Goal: Complete application form

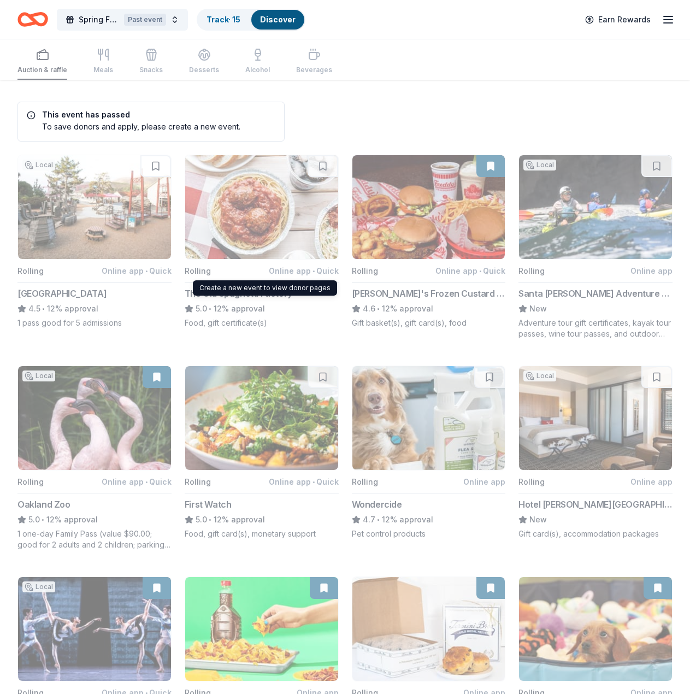
scroll to position [601, 0]
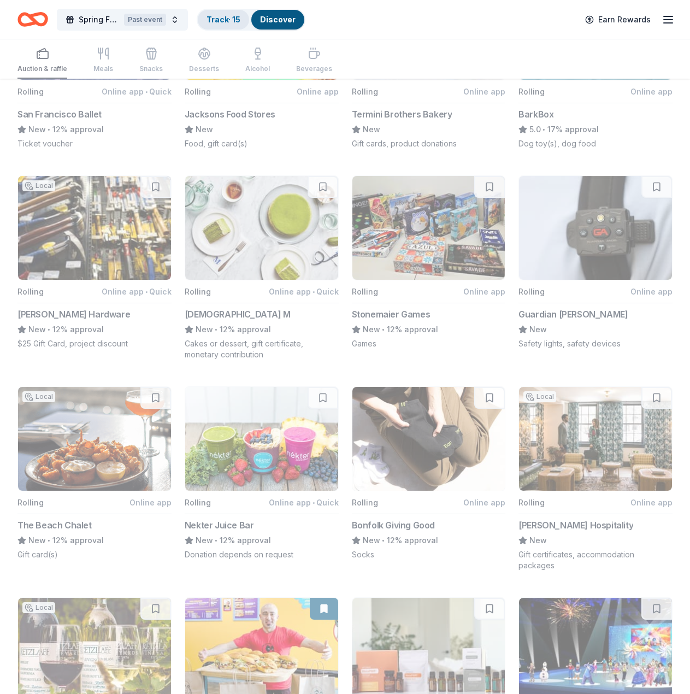
click at [243, 19] on div "Track · 15" at bounding box center [223, 20] width 51 height 20
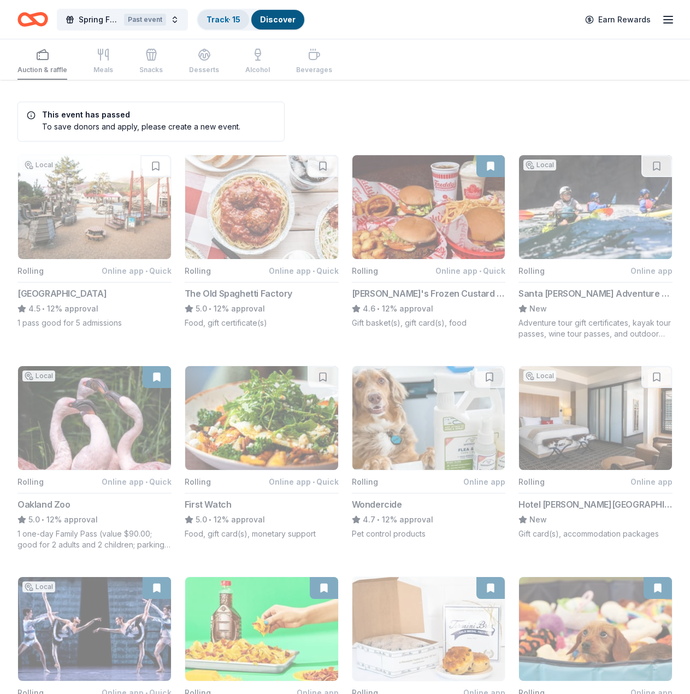
click at [225, 28] on div "Track · 15" at bounding box center [223, 20] width 51 height 20
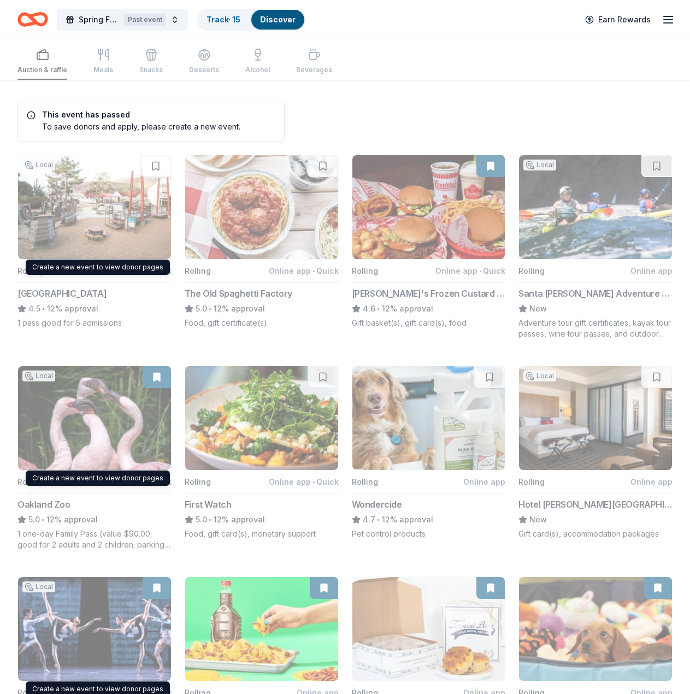
scroll to position [1, 0]
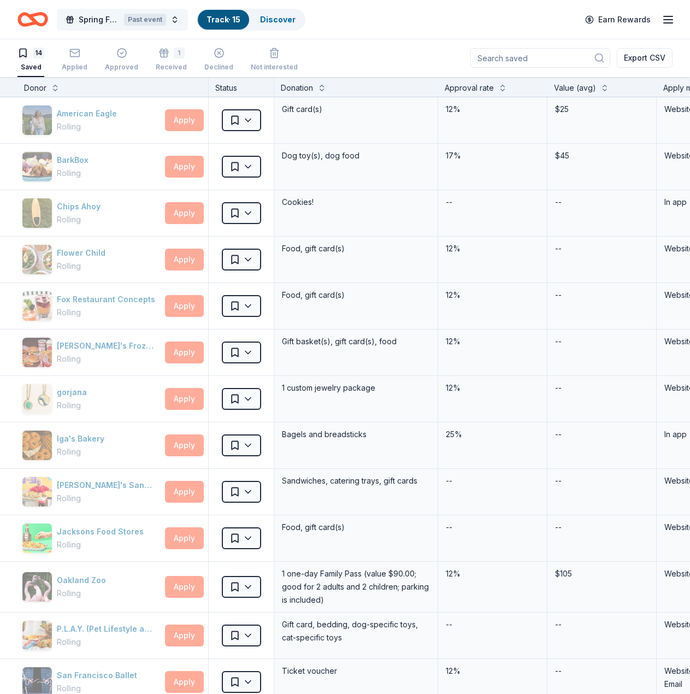
click at [98, 22] on span "Spring Fundraiser" at bounding box center [99, 19] width 41 height 13
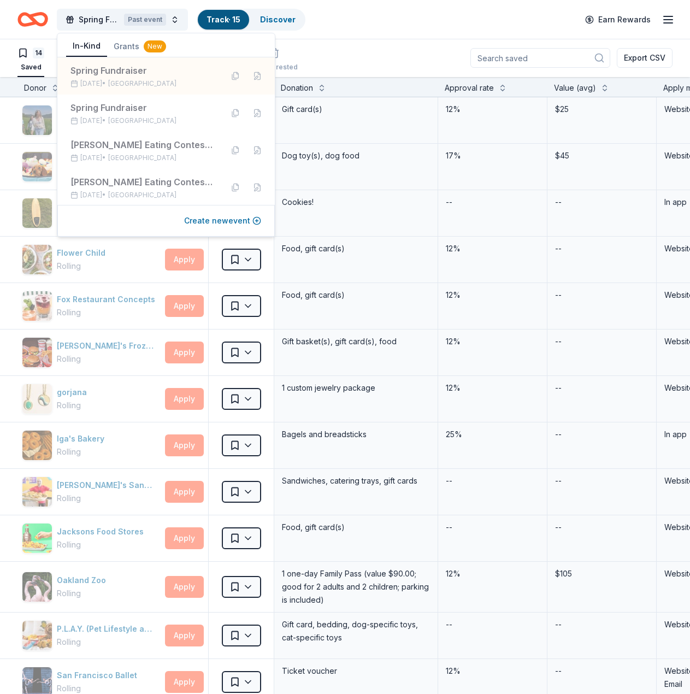
click at [216, 227] on button "Create new event" at bounding box center [222, 220] width 77 height 13
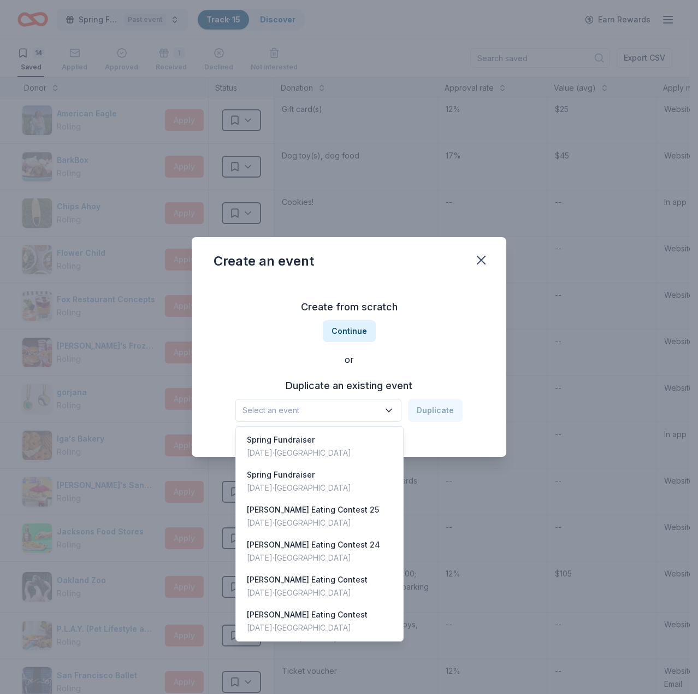
click at [357, 405] on span "Select an event" at bounding box center [311, 410] width 137 height 13
click at [360, 516] on div "[PERSON_NAME] Eating Contest 25 [DATE] · [GEOGRAPHIC_DATA]" at bounding box center [319, 516] width 163 height 35
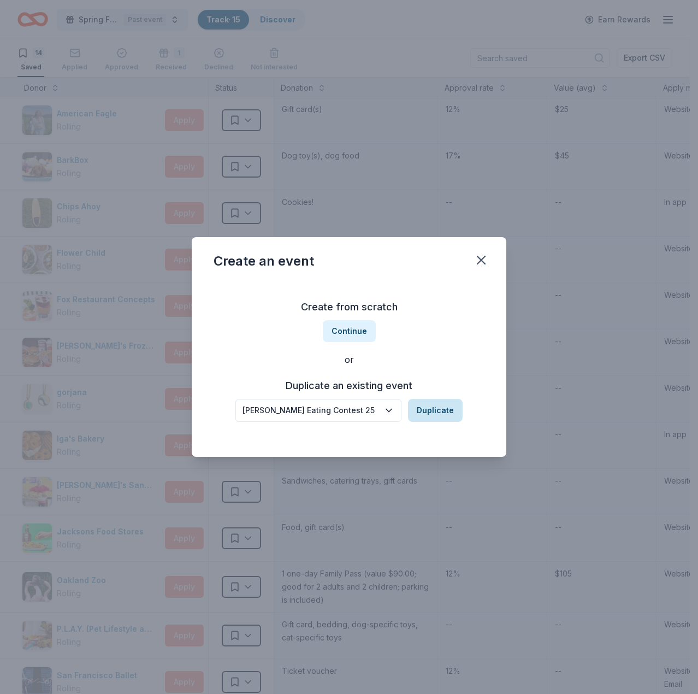
click at [427, 410] on button "Duplicate" at bounding box center [435, 410] width 55 height 23
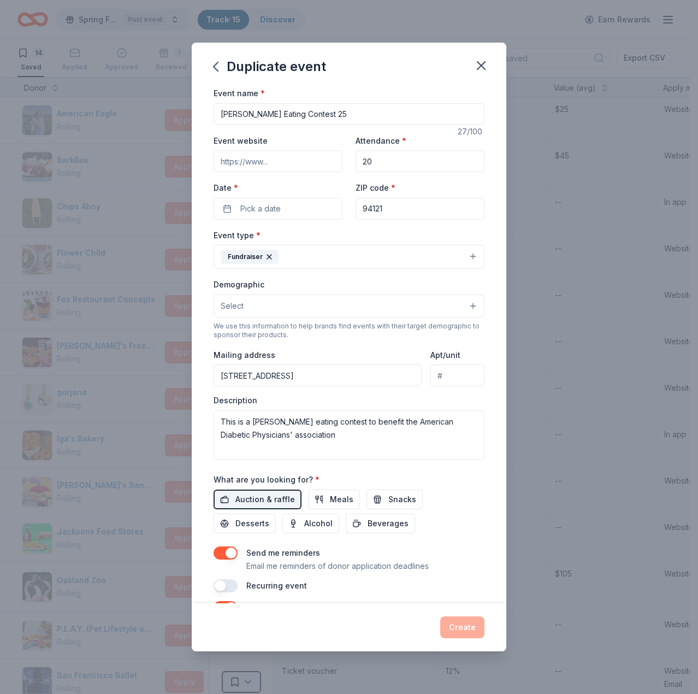
click at [336, 114] on input "[PERSON_NAME] Eating Contest 25" at bounding box center [349, 114] width 271 height 22
type input "[PERSON_NAME] Eating Contest 26"
click at [304, 214] on button "Pick a date" at bounding box center [278, 209] width 129 height 22
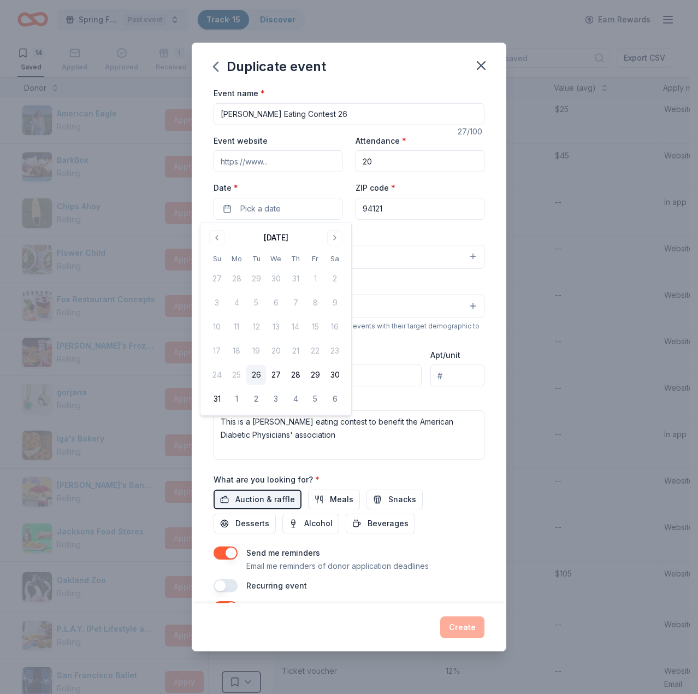
click at [261, 378] on button "26" at bounding box center [256, 375] width 20 height 20
click at [421, 434] on textarea "This is a [PERSON_NAME] eating contest to benefit the American Diabetic Physici…" at bounding box center [349, 434] width 271 height 49
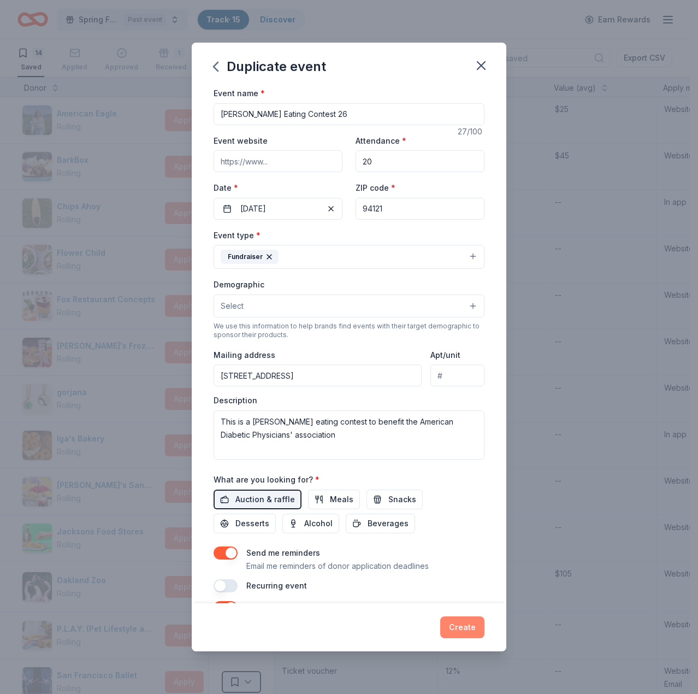
click at [470, 630] on button "Create" at bounding box center [462, 627] width 44 height 22
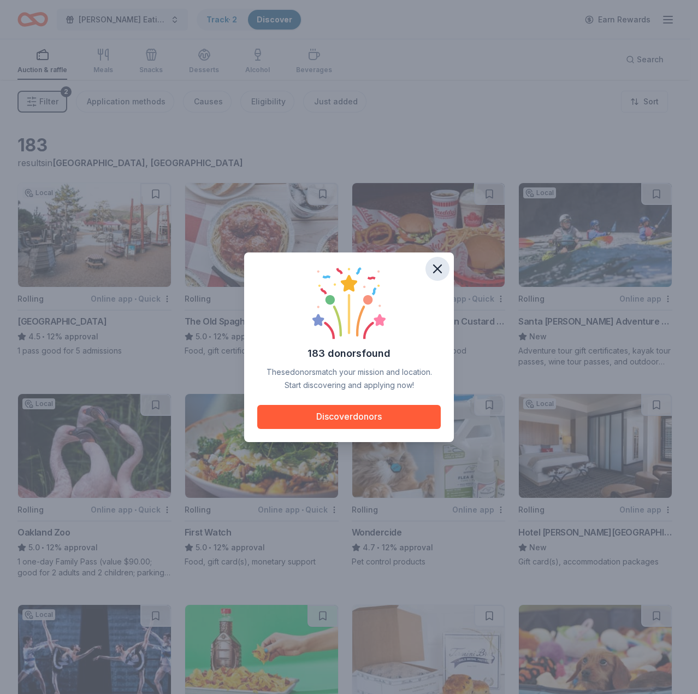
click at [439, 268] on icon "button" at bounding box center [437, 268] width 15 height 15
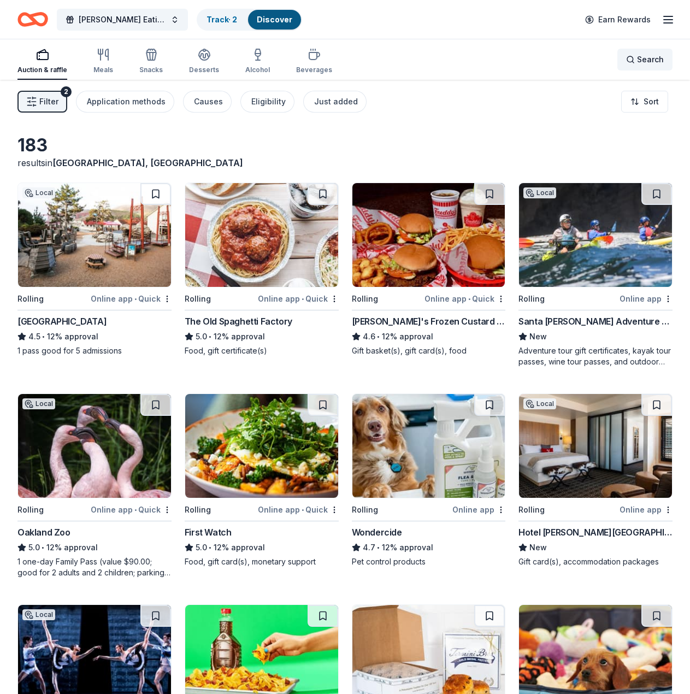
click at [630, 53] on div "Search" at bounding box center [645, 59] width 38 height 13
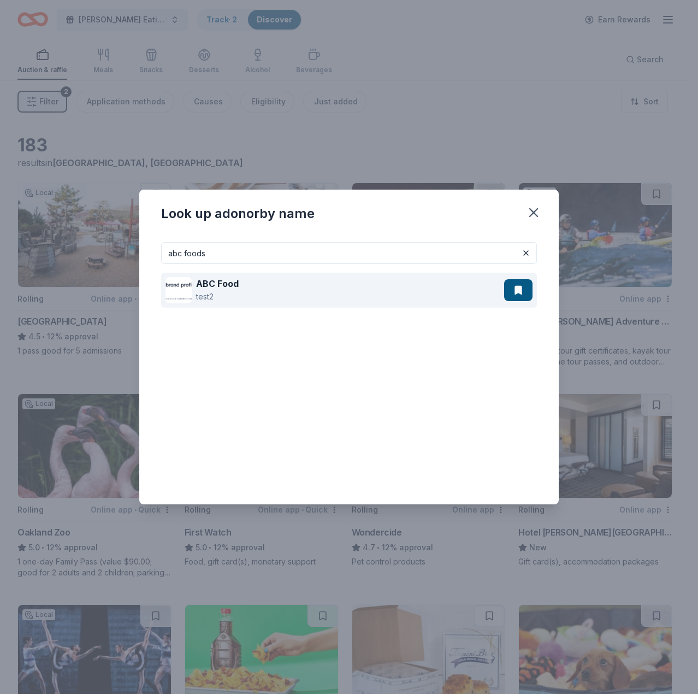
type input "abc foods"
click at [289, 297] on div "ABC Food test2" at bounding box center [334, 290] width 339 height 35
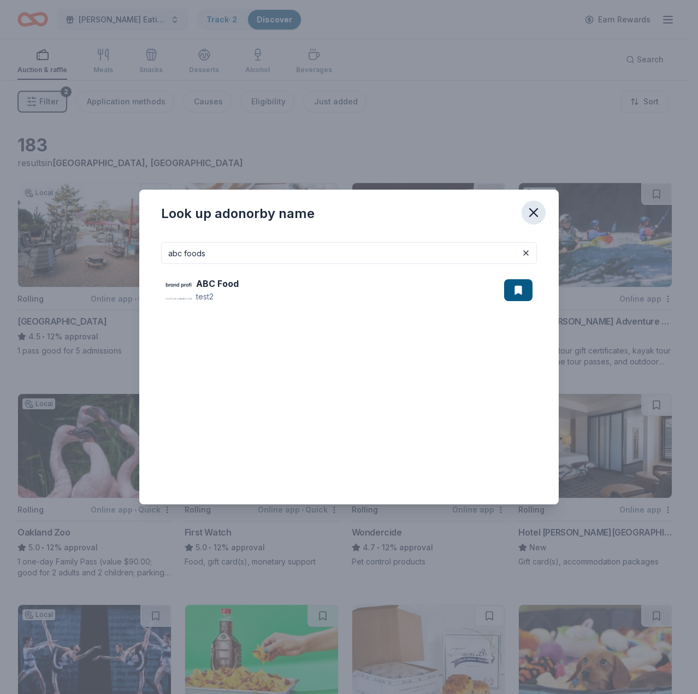
click at [539, 209] on icon "button" at bounding box center [533, 212] width 15 height 15
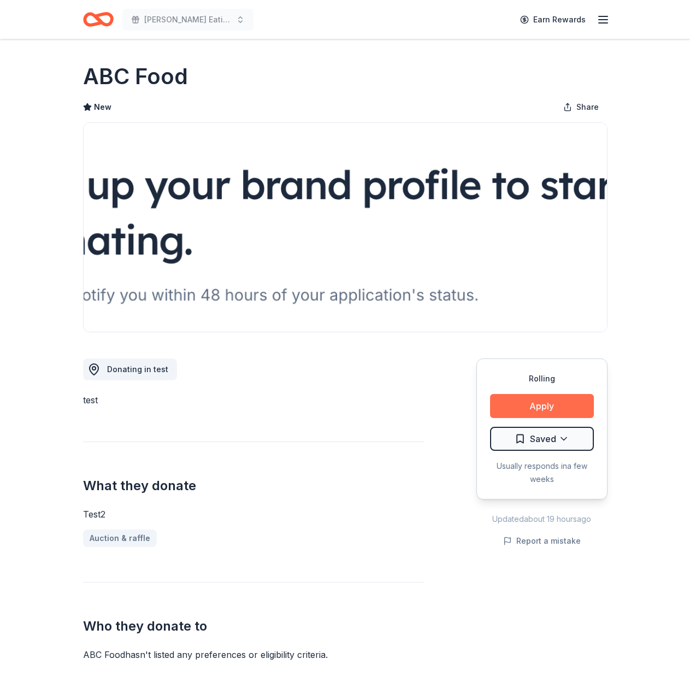
click at [576, 409] on button "Apply" at bounding box center [542, 406] width 104 height 24
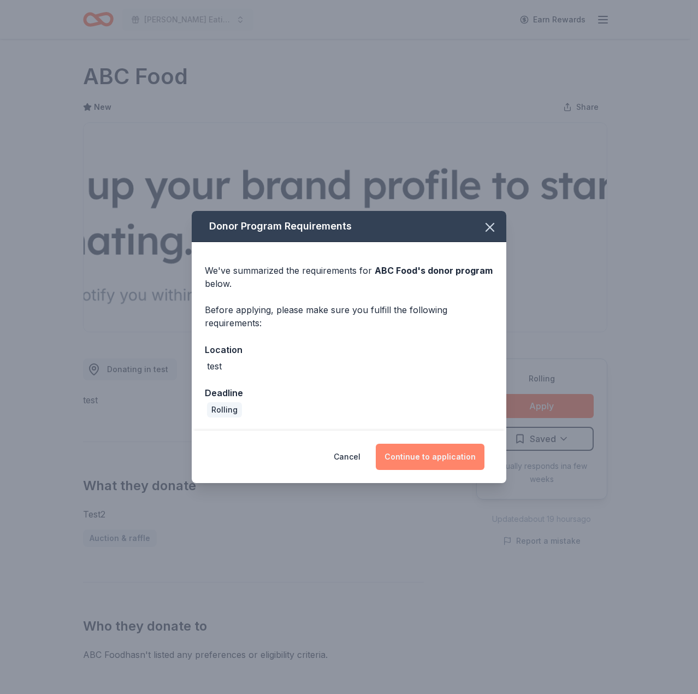
click at [464, 448] on button "Continue to application" at bounding box center [430, 457] width 109 height 26
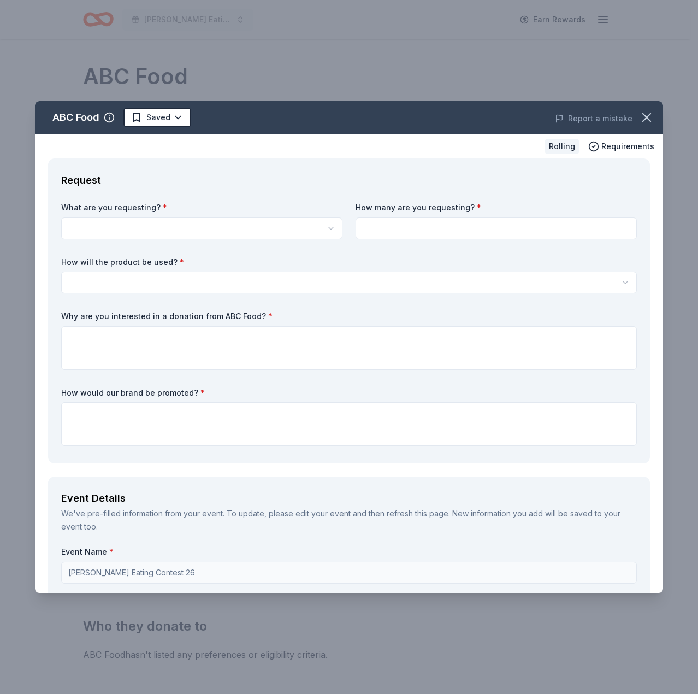
click at [265, 230] on html "Ding Dong Eating Contest 26 Earn Rewards Rolling Share ABC Food New Share Donat…" at bounding box center [349, 347] width 698 height 694
select select "test2"
click at [446, 238] on input at bounding box center [496, 228] width 281 height 22
type input "1"
click at [426, 271] on html "Ding Dong Eating Contest 26 Earn Rewards Rolling Share ABC Food New Share Donat…" at bounding box center [349, 347] width 698 height 694
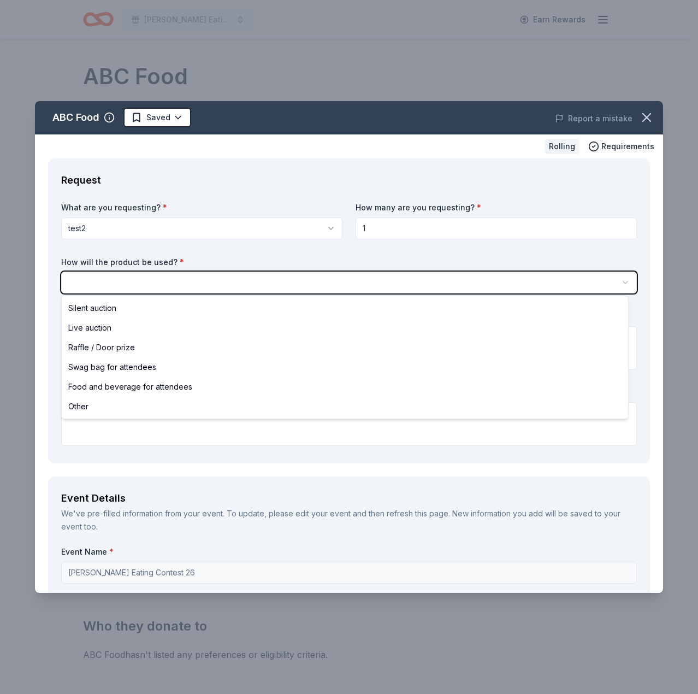
click at [410, 228] on html "Ding Dong Eating Contest 26 Earn Rewards Rolling Share ABC Food New Share Donat…" at bounding box center [349, 347] width 698 height 694
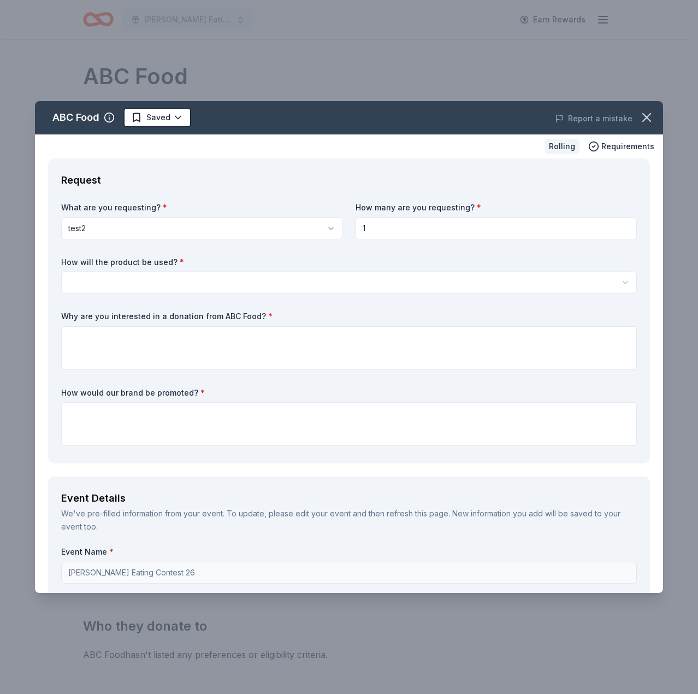
click at [182, 286] on html "Ding Dong Eating Contest 26 Earn Rewards Rolling Share ABC Food New Share Donat…" at bounding box center [349, 347] width 698 height 694
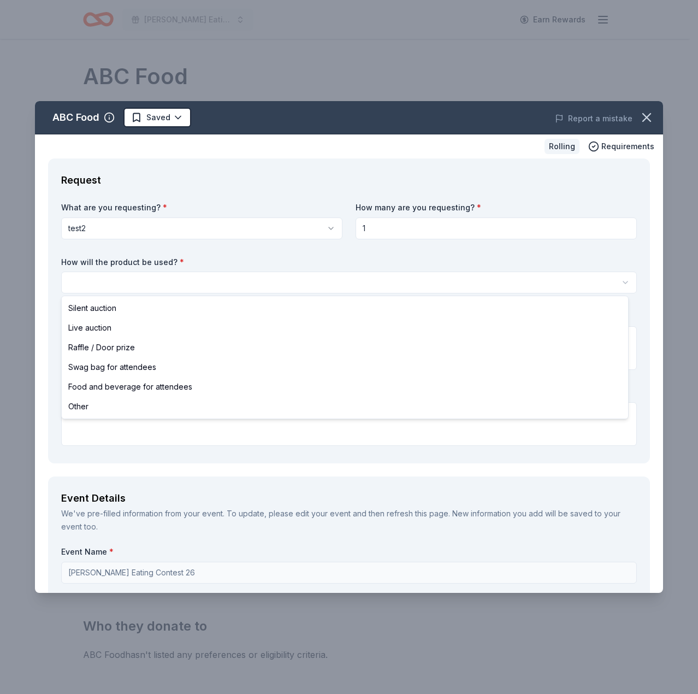
select select "liveAuction"
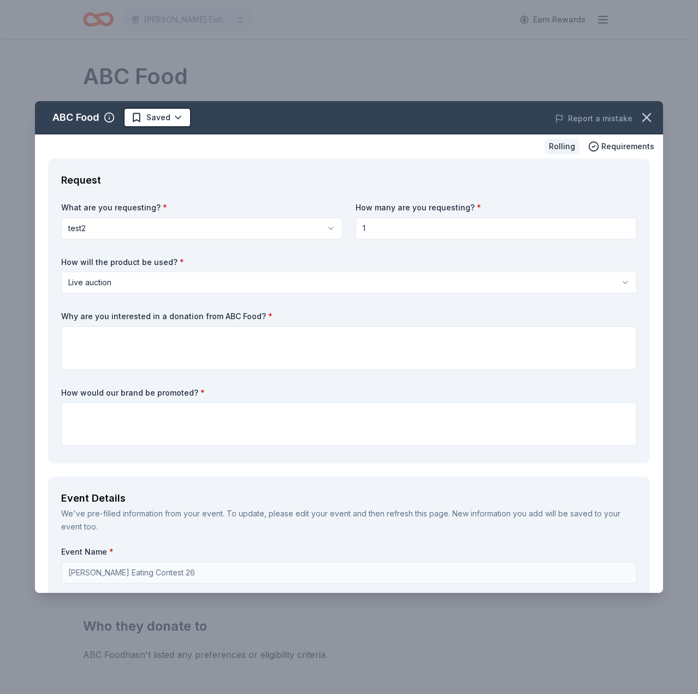
click at [416, 230] on input "1" at bounding box center [496, 228] width 281 height 22
type input "1"
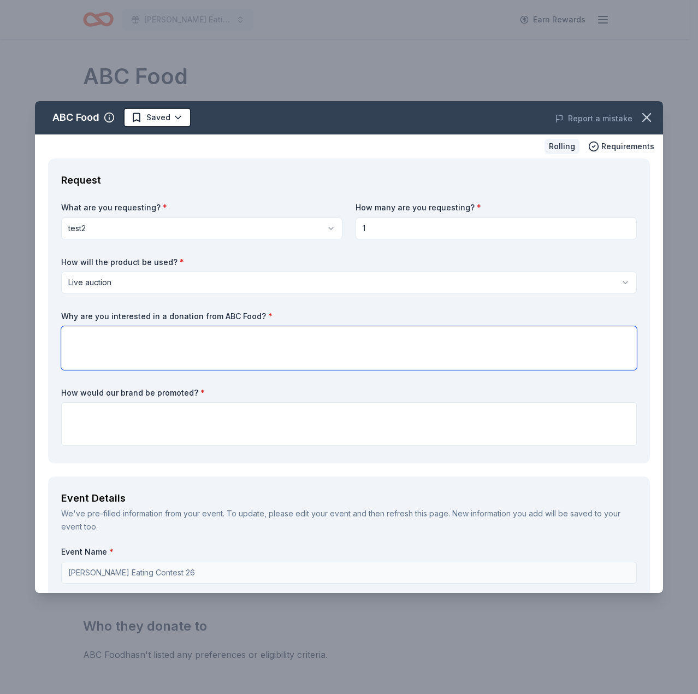
click at [266, 355] on textarea at bounding box center [349, 348] width 576 height 44
type textarea "Because"
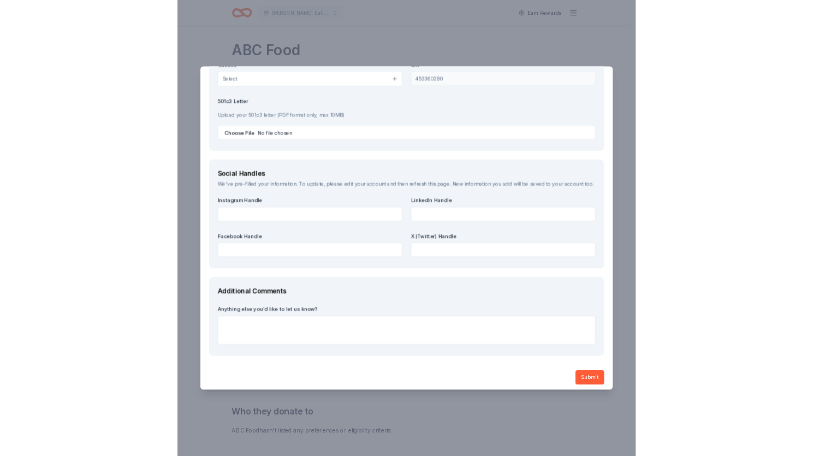
scroll to position [1173, 0]
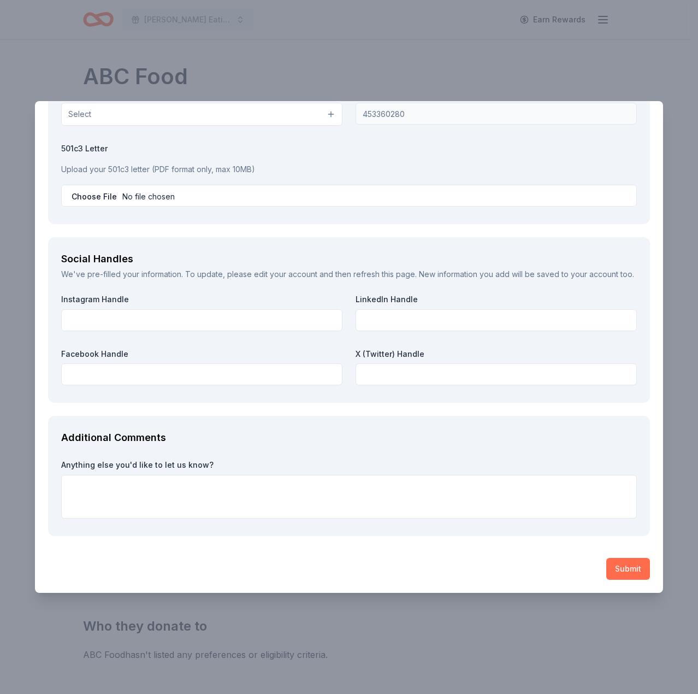
type textarea "Because"
click at [606, 560] on button "Submit" at bounding box center [628, 569] width 44 height 22
